Goal: Task Accomplishment & Management: Use online tool/utility

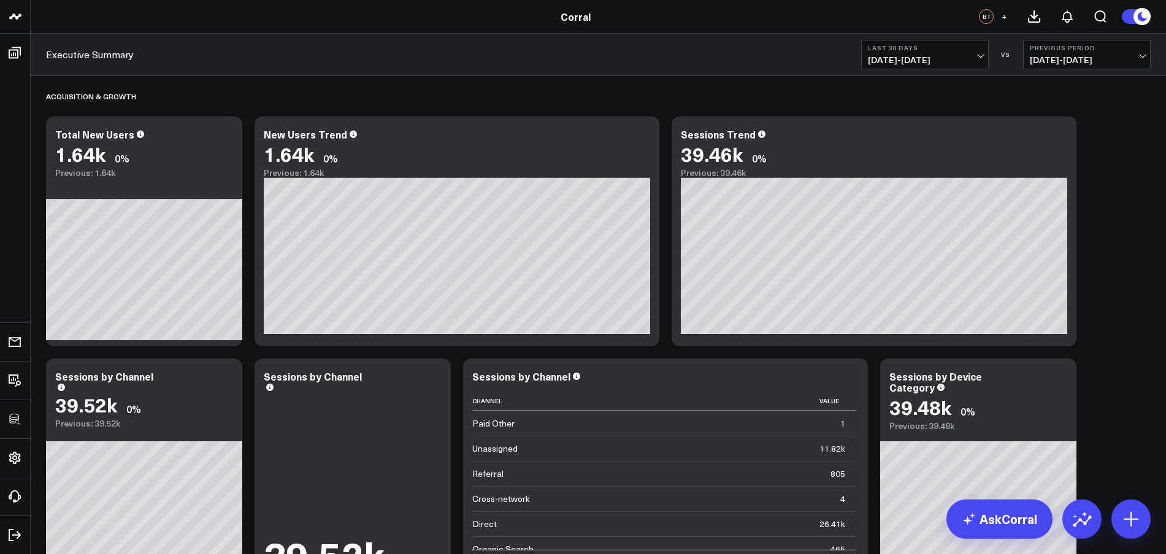
scroll to position [56, 0]
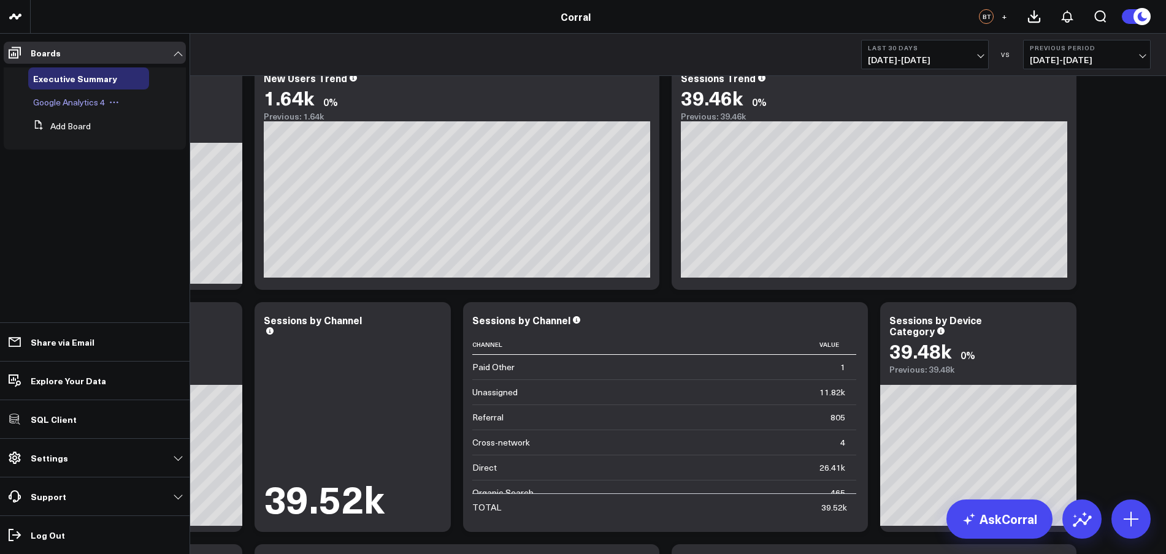
click at [74, 99] on span "Google Analytics 4" at bounding box center [69, 102] width 72 height 12
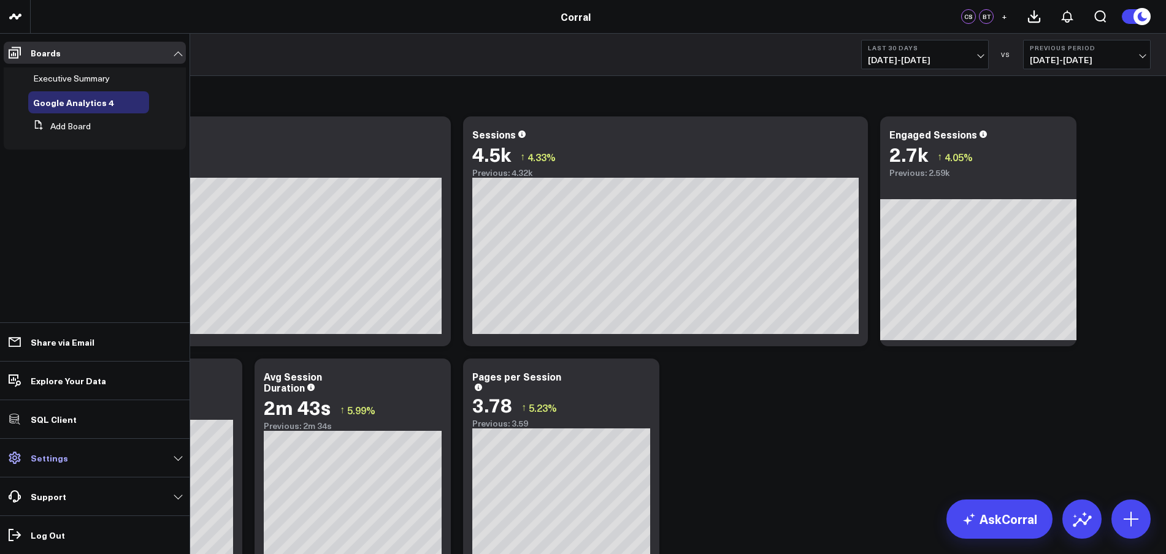
click at [168, 457] on link "Settings" at bounding box center [95, 458] width 182 height 22
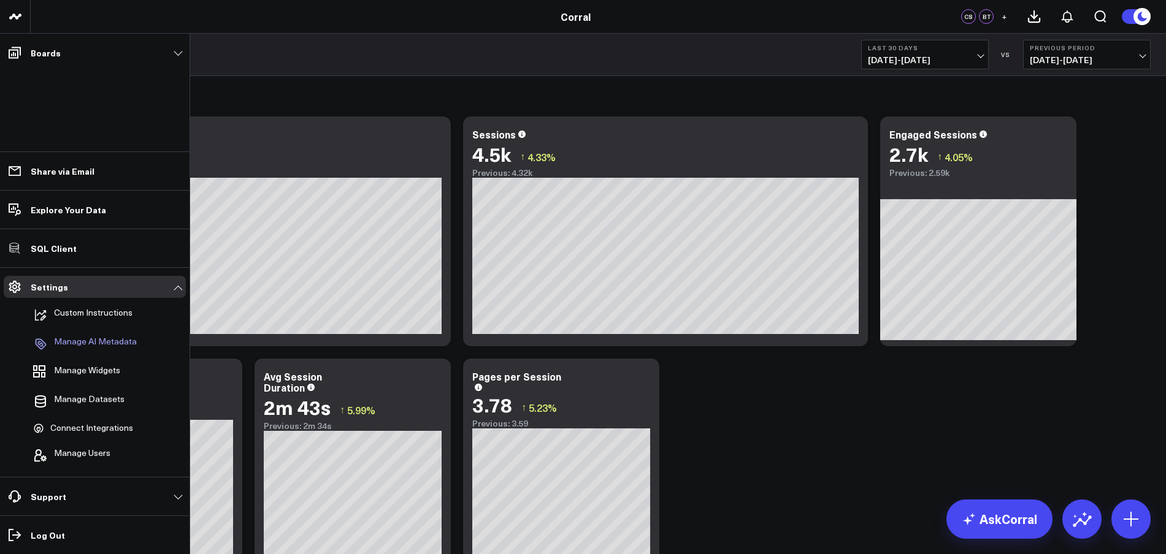
click at [93, 350] on p "Manage AI Metadata" at bounding box center [95, 344] width 83 height 15
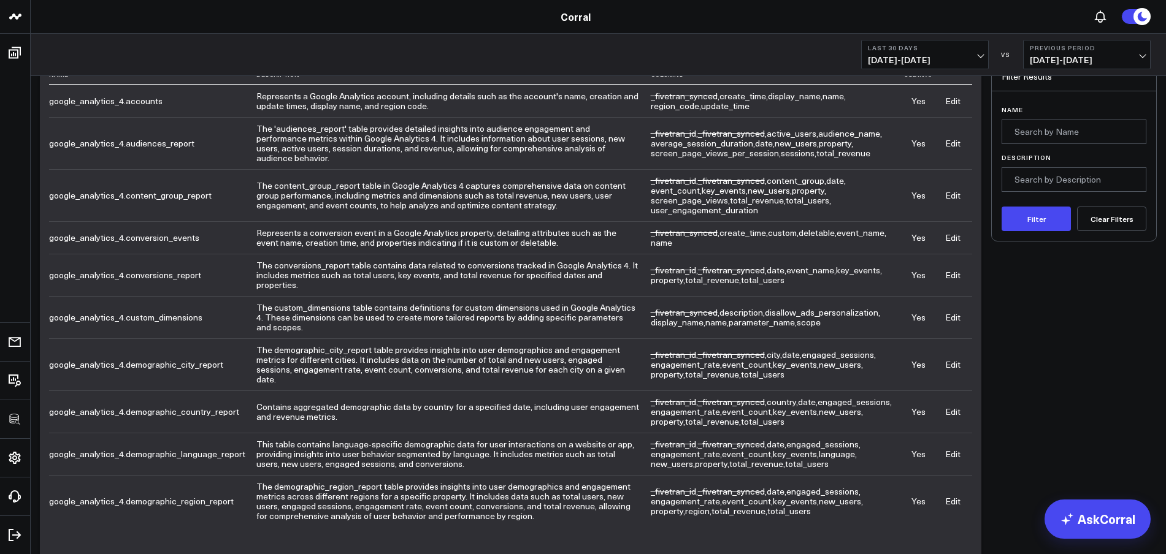
scroll to position [98, 0]
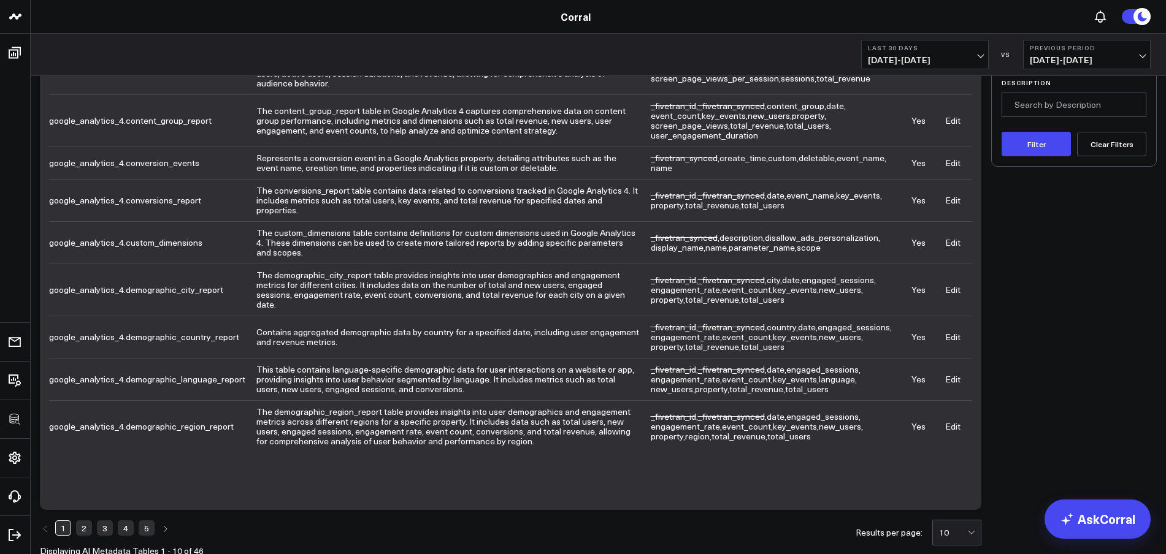
click at [107, 521] on link "3" at bounding box center [105, 528] width 16 height 15
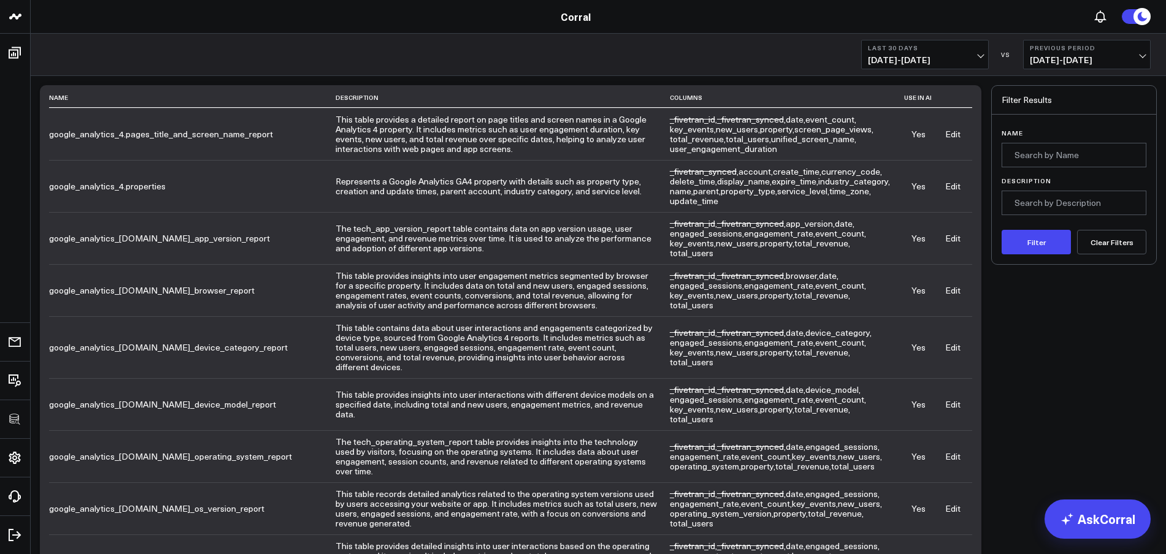
scroll to position [167, 0]
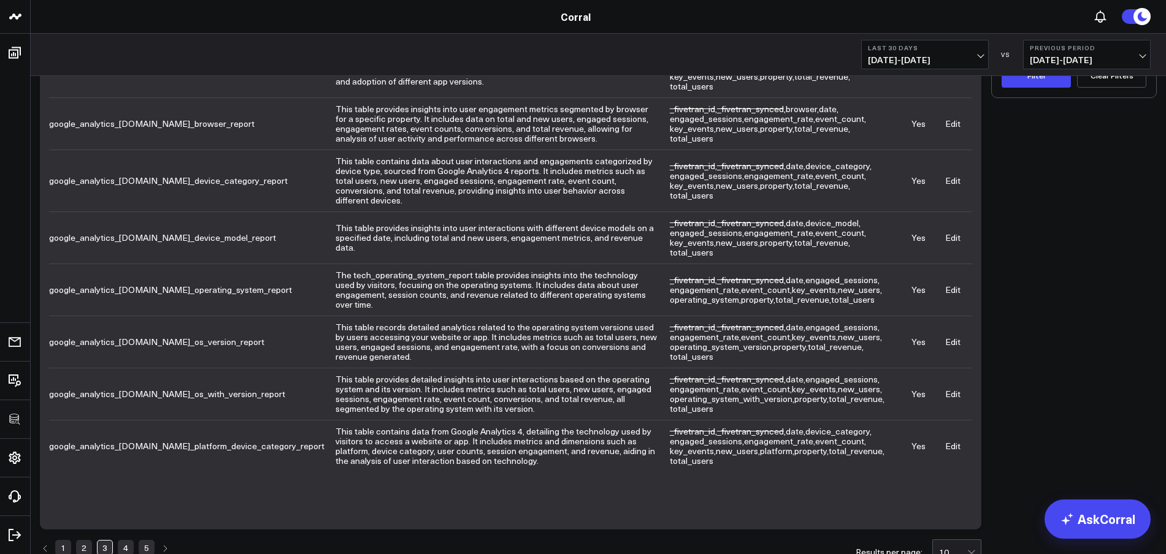
click at [65, 540] on link "1" at bounding box center [63, 547] width 16 height 15
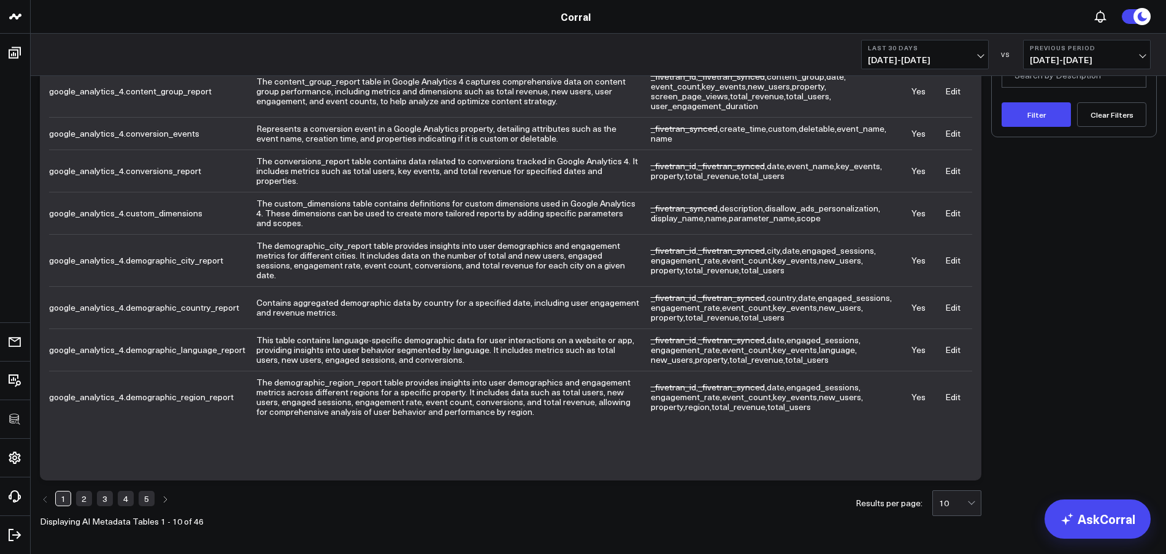
scroll to position [98, 0]
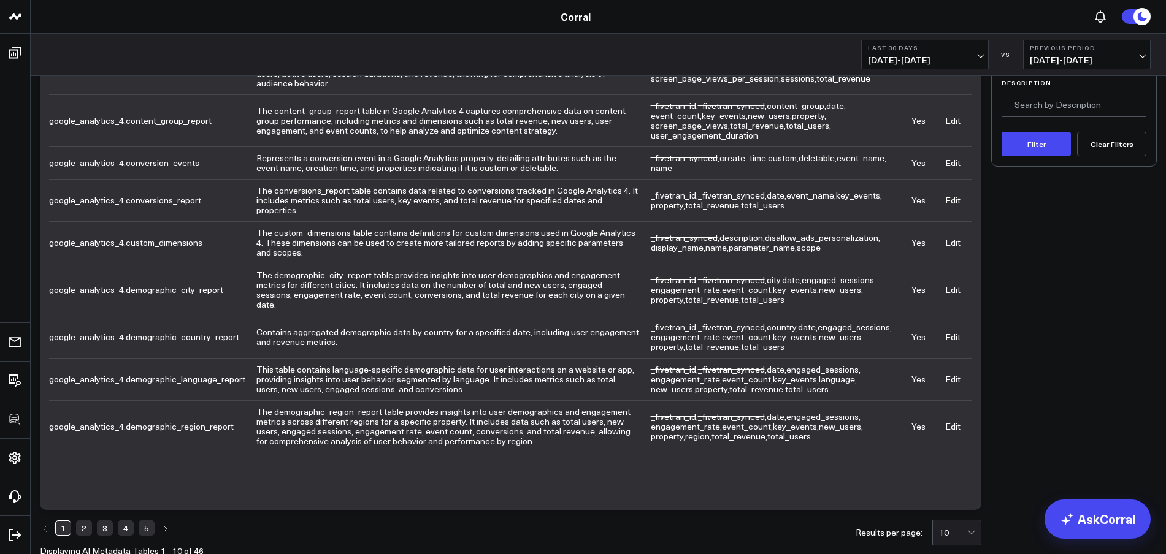
click at [42, 526] on icon "Previous page" at bounding box center [45, 529] width 7 height 7
click at [45, 526] on icon "Previous page" at bounding box center [45, 529] width 7 height 7
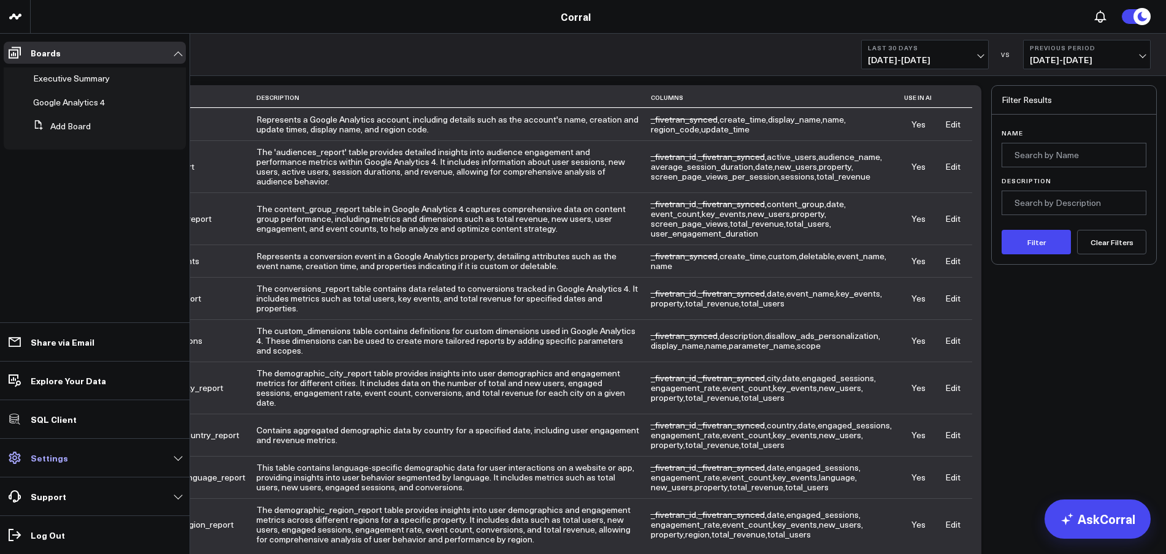
click at [84, 465] on link "Settings" at bounding box center [95, 458] width 182 height 22
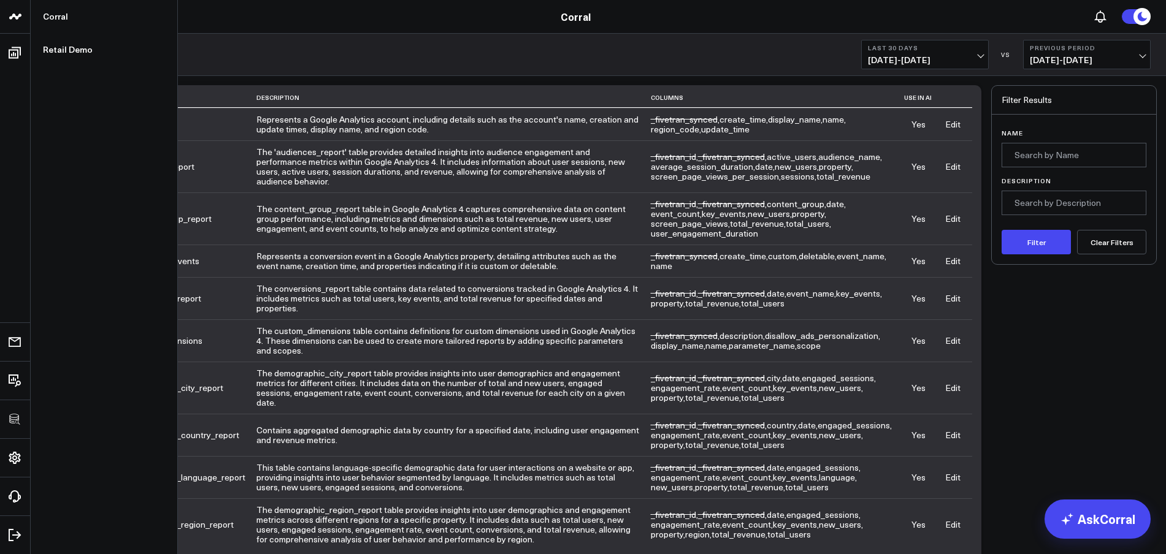
click at [17, 15] on icon at bounding box center [15, 16] width 15 height 15
click at [68, 46] on link "Retail Demo" at bounding box center [104, 49] width 147 height 33
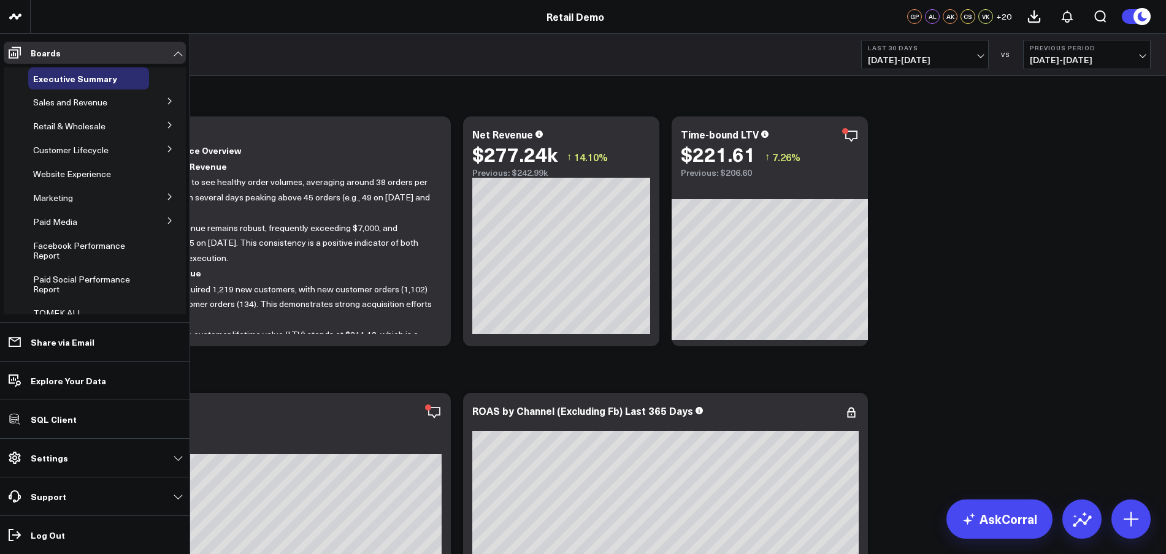
click at [166, 104] on icon at bounding box center [169, 101] width 7 height 7
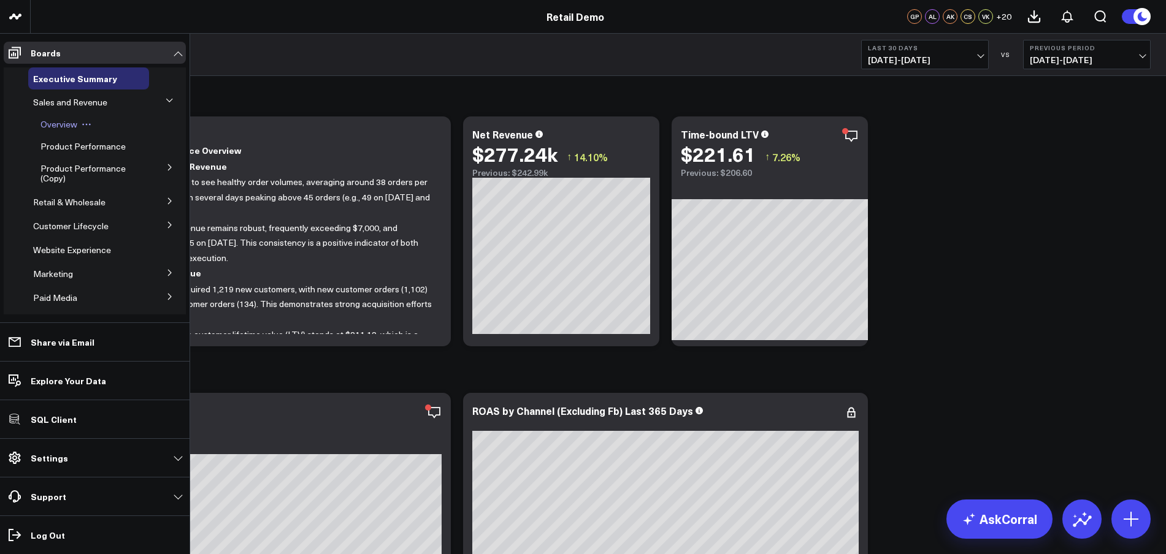
click at [102, 126] on div "Overview" at bounding box center [92, 124] width 113 height 22
click at [59, 128] on span "Overview" at bounding box center [58, 124] width 37 height 12
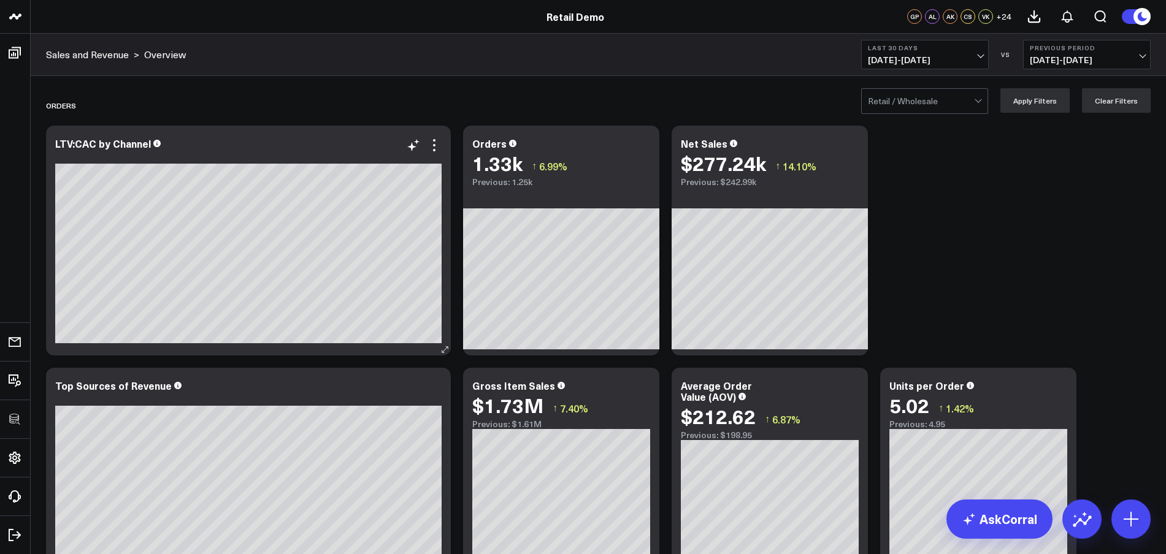
scroll to position [2, 0]
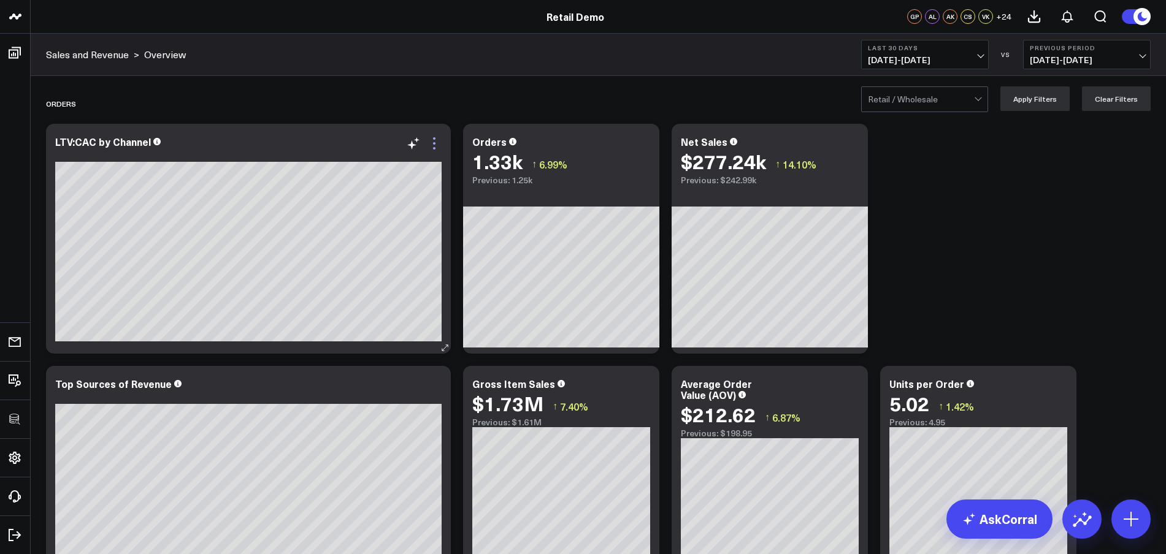
click at [434, 150] on icon at bounding box center [434, 143] width 15 height 15
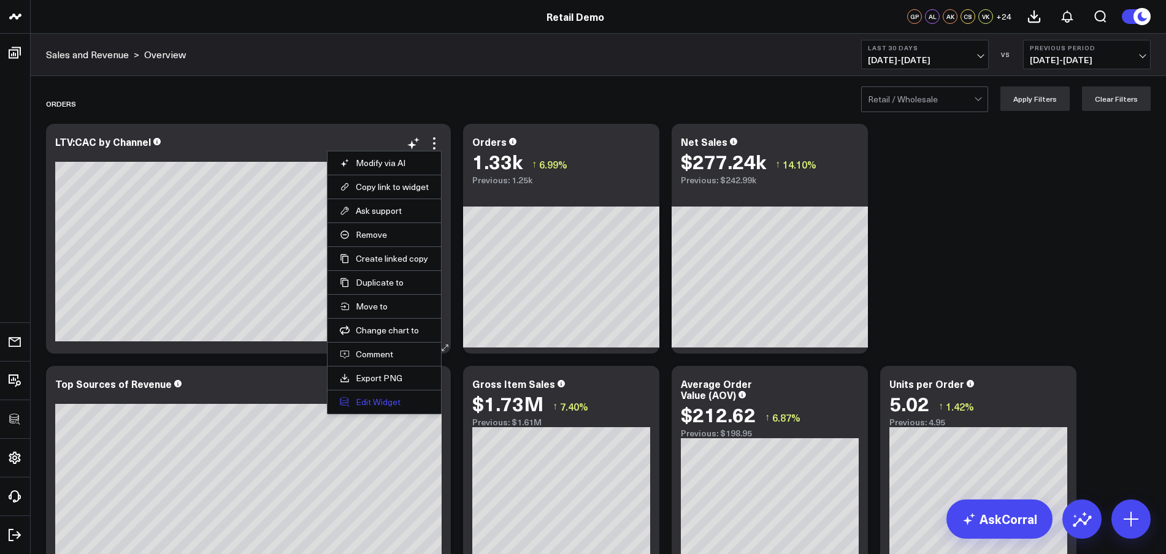
click at [383, 400] on button "Edit Widget" at bounding box center [384, 402] width 89 height 11
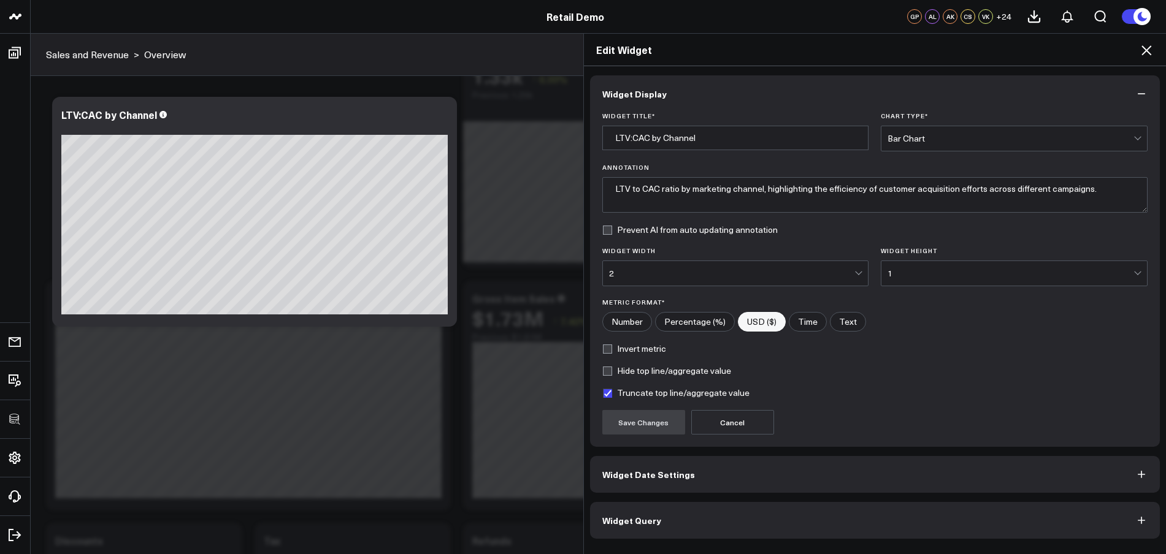
scroll to position [155, 0]
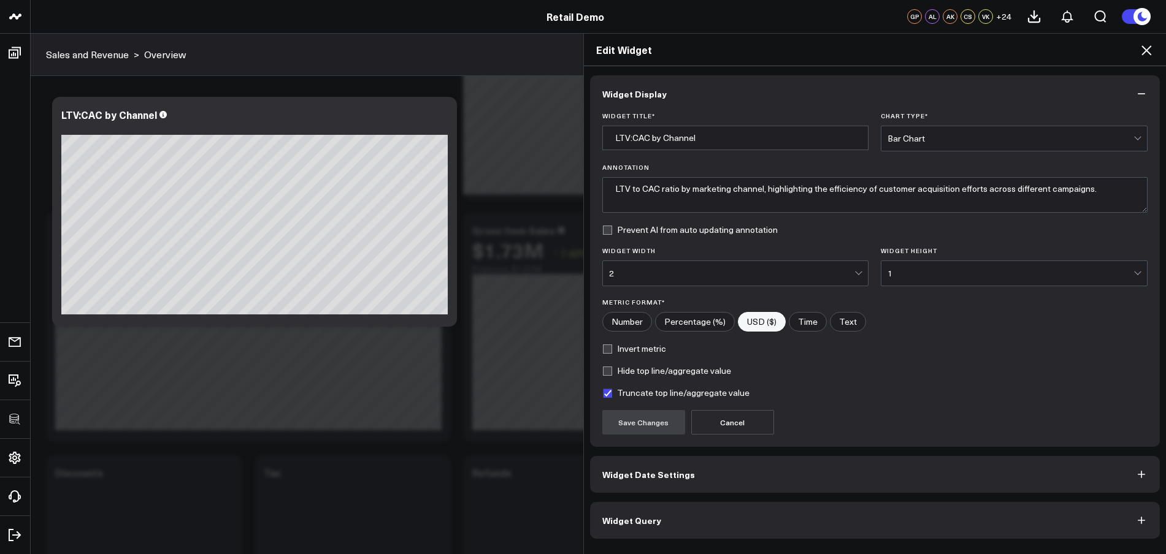
click at [520, 374] on div "Edit Widget Widget Display Widget Title * LTV:CAC by Channel Chart Type * Bar C…" at bounding box center [583, 293] width 1166 height 521
click at [1146, 55] on icon at bounding box center [1146, 50] width 15 height 15
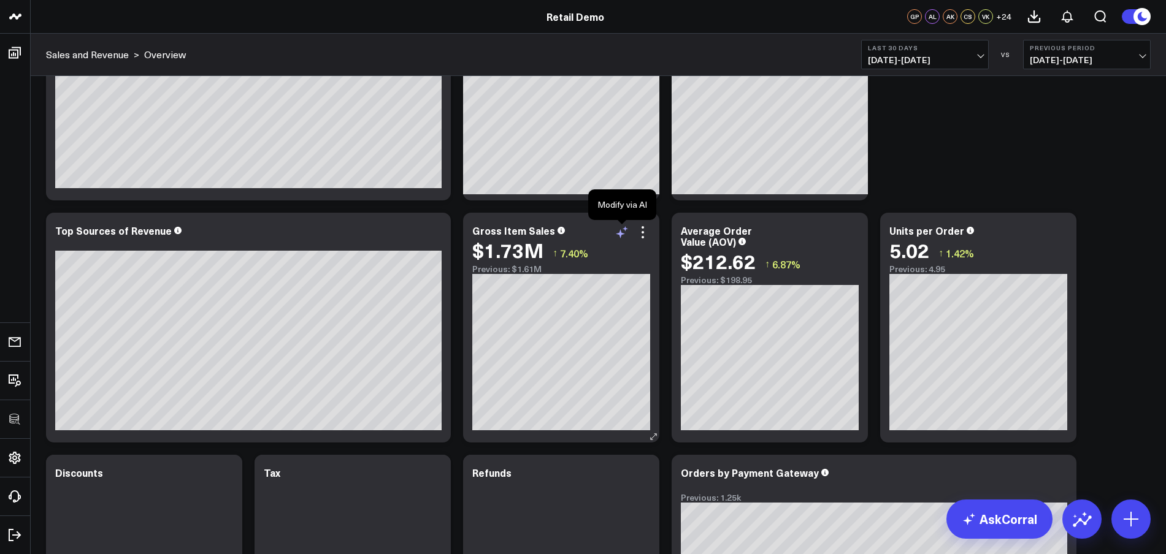
click at [619, 237] on icon at bounding box center [621, 232] width 15 height 15
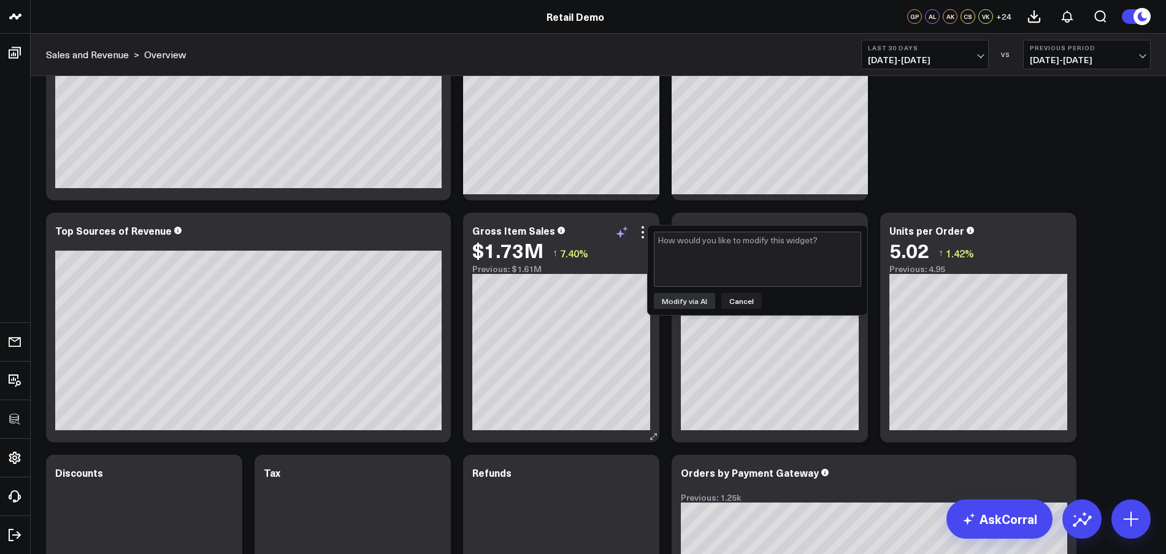
click at [619, 237] on icon at bounding box center [621, 232] width 15 height 15
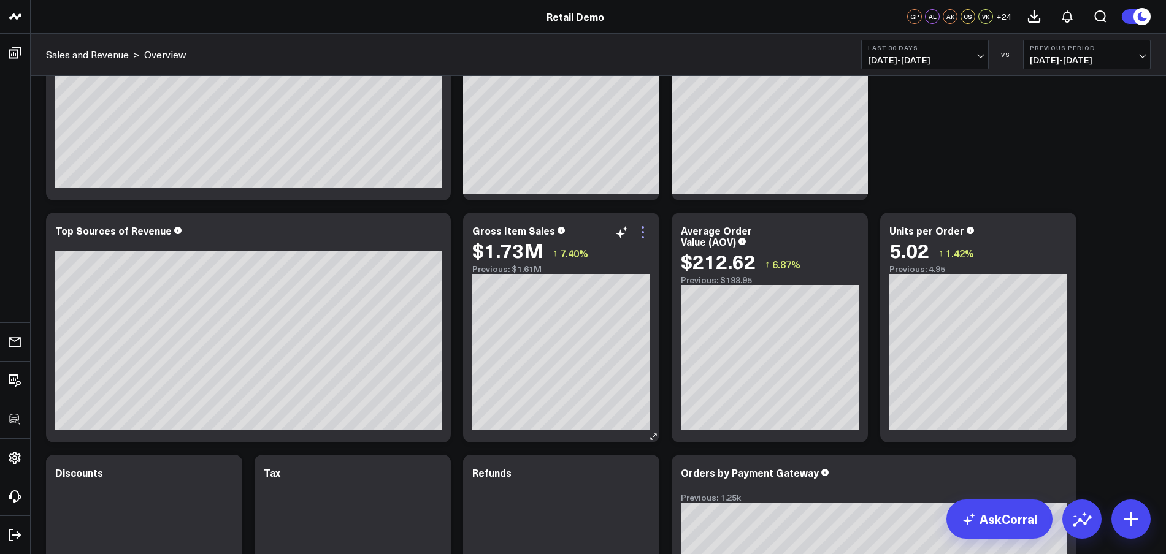
click at [640, 232] on icon at bounding box center [642, 232] width 15 height 15
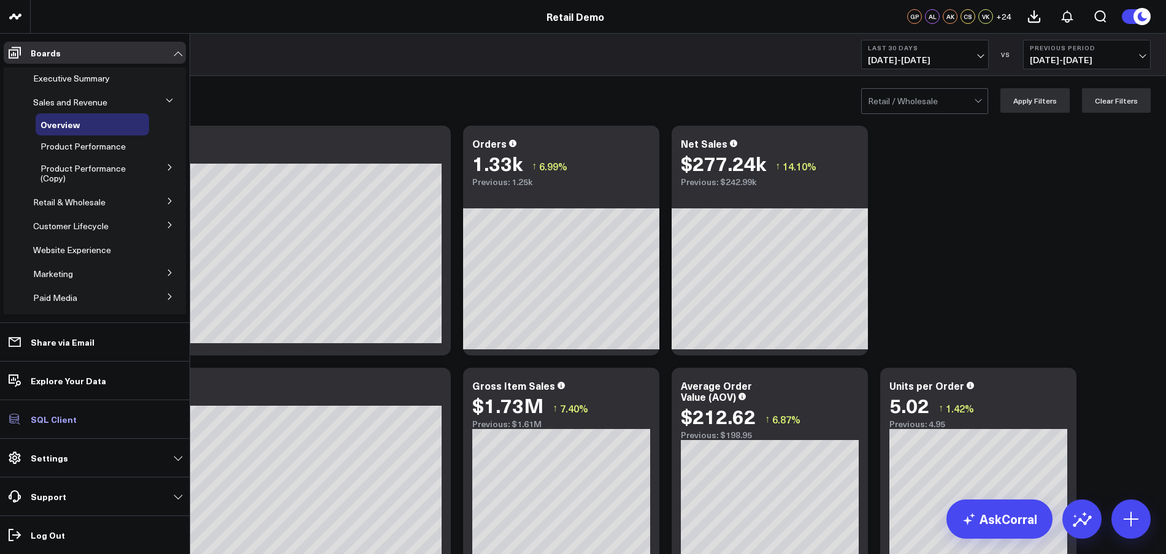
click at [51, 415] on p "SQL Client" at bounding box center [54, 420] width 46 height 10
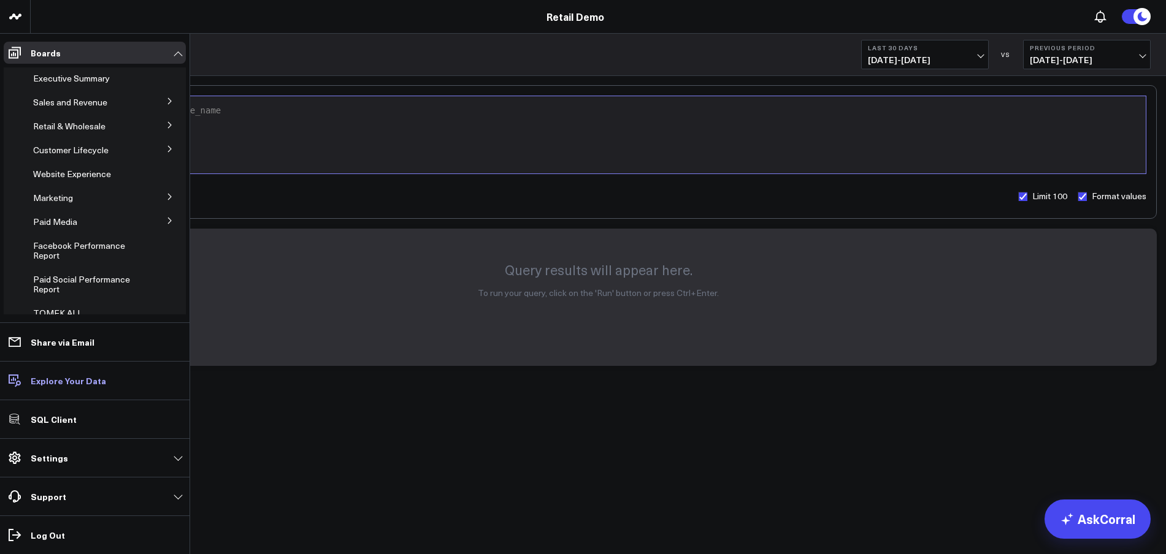
click at [67, 390] on link "Explore Your Data" at bounding box center [95, 381] width 182 height 22
